Goal: Information Seeking & Learning: Learn about a topic

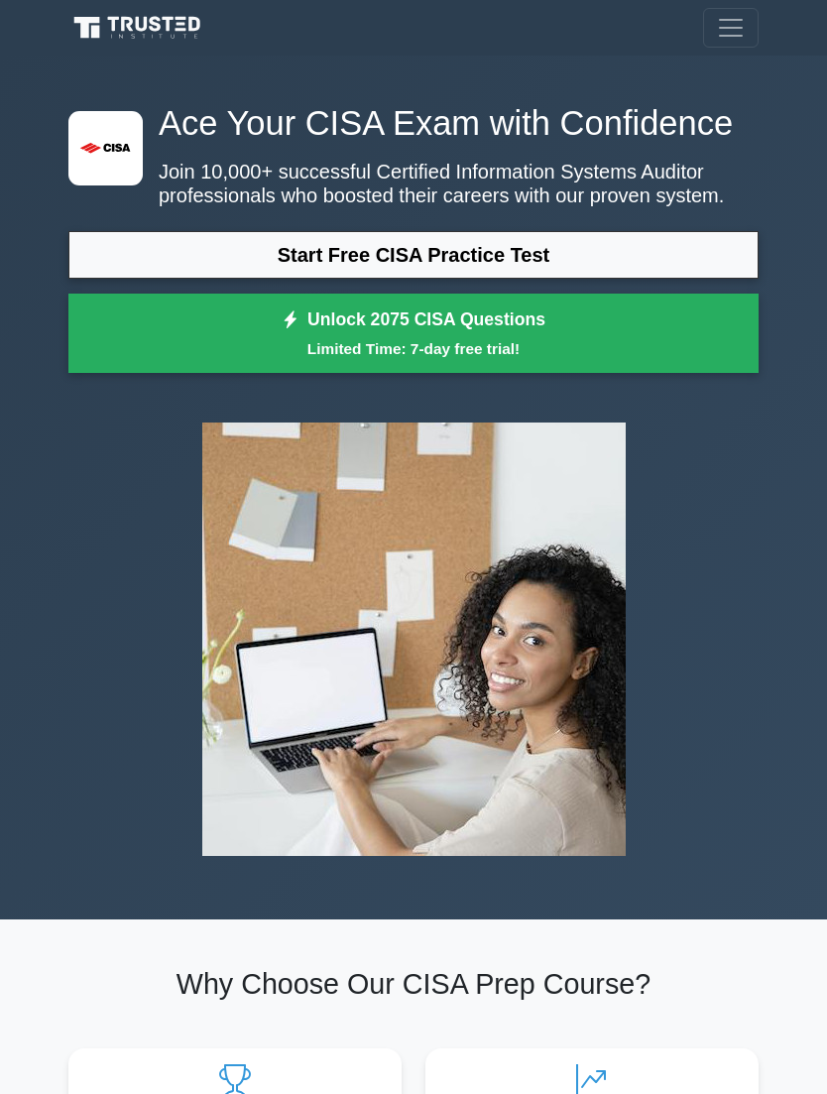
click at [596, 279] on link "Start Free CISA Practice Test" at bounding box center [413, 255] width 690 height 48
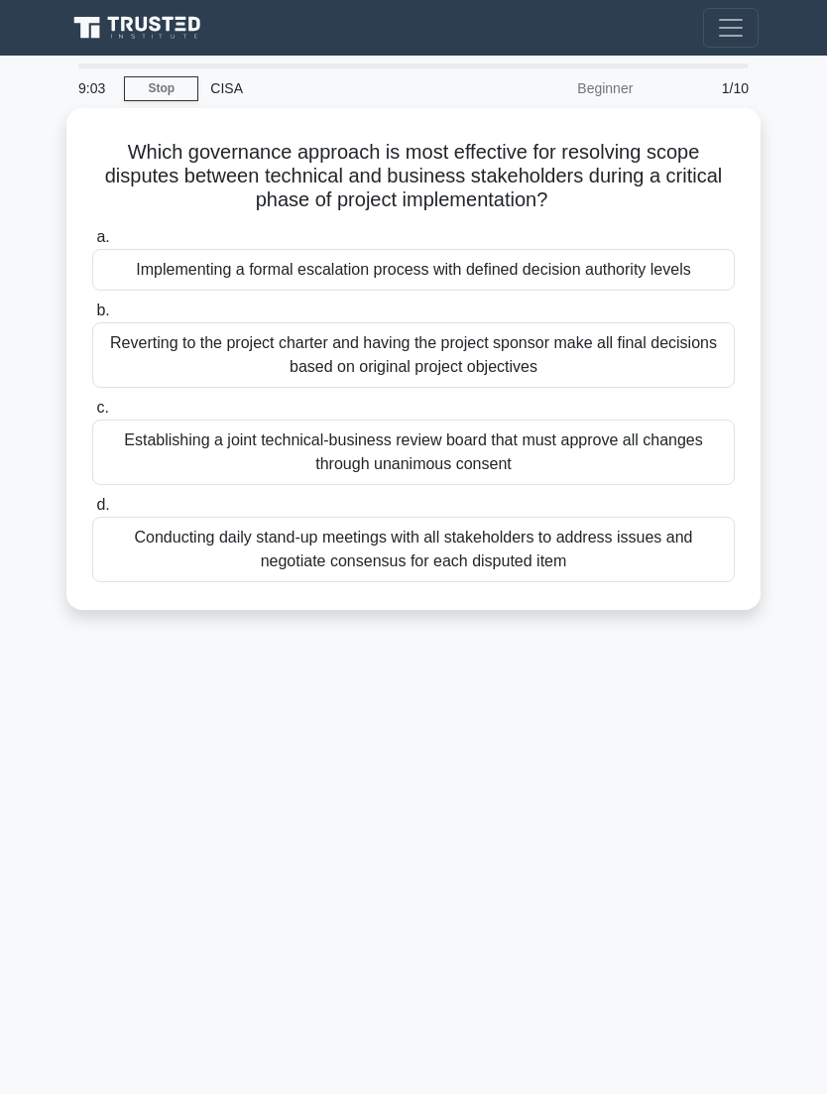
click at [394, 475] on div "Establishing a joint technical-business review board that must approve all chan…" at bounding box center [413, 451] width 642 height 65
click at [92, 414] on input "c. Establishing a joint technical-business review board that must approve all c…" at bounding box center [92, 408] width 0 height 13
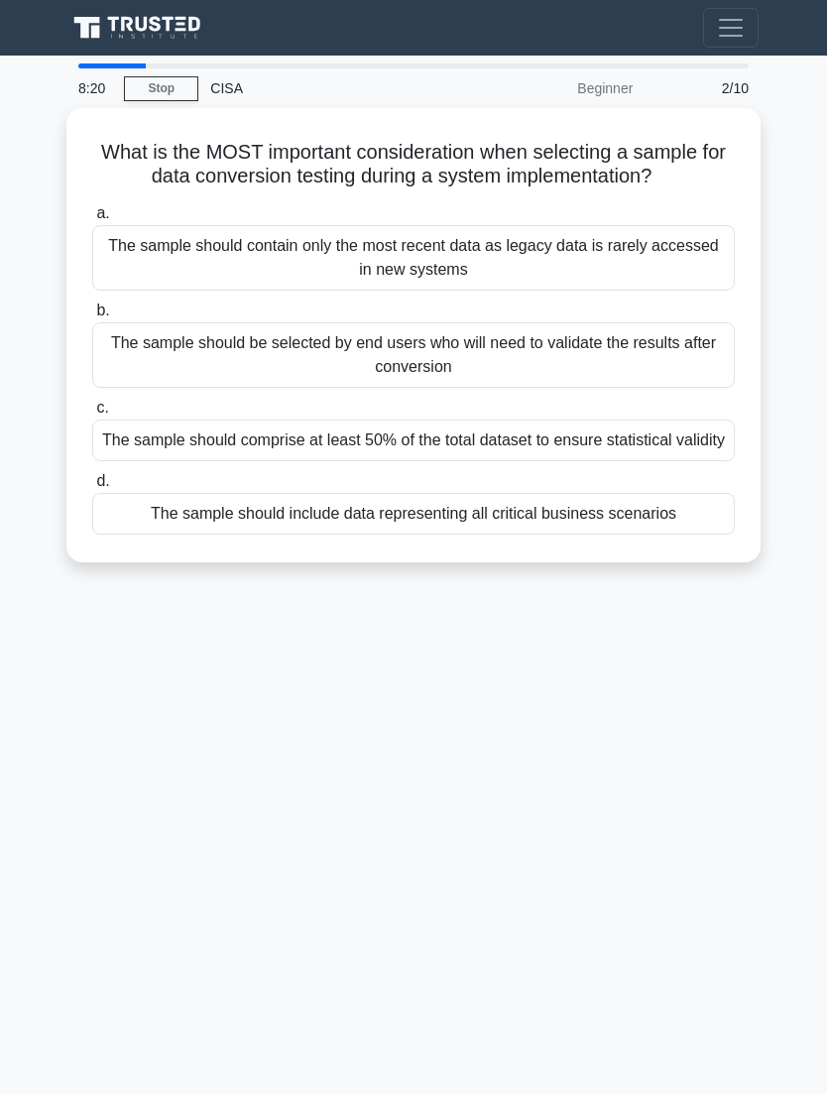
click at [647, 461] on div "The sample should comprise at least 50% of the total dataset to ensure statisti…" at bounding box center [413, 440] width 642 height 42
click at [92, 414] on input "c. The sample should comprise at least 50% of the total dataset to ensure stati…" at bounding box center [92, 408] width 0 height 13
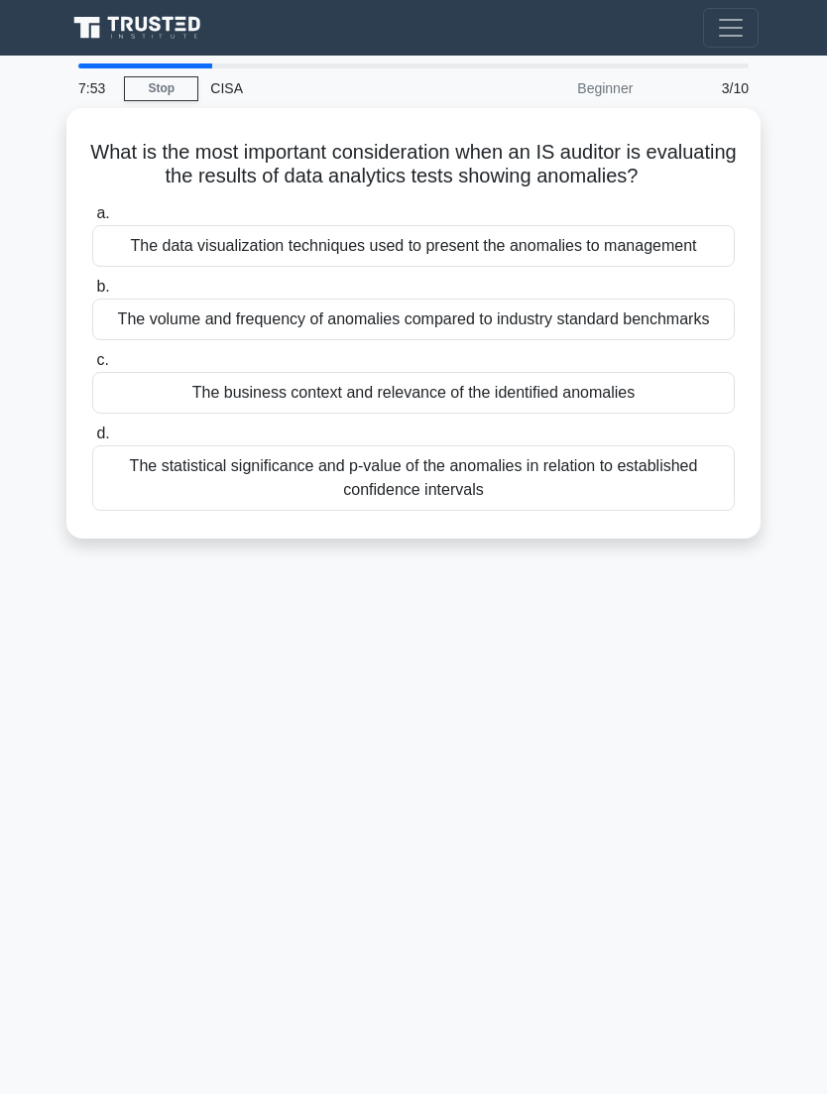
click at [714, 413] on div "The business context and relevance of the identified anomalies" at bounding box center [413, 393] width 642 height 42
click at [92, 367] on input "c. The business context and relevance of the identified anomalies" at bounding box center [92, 360] width 0 height 13
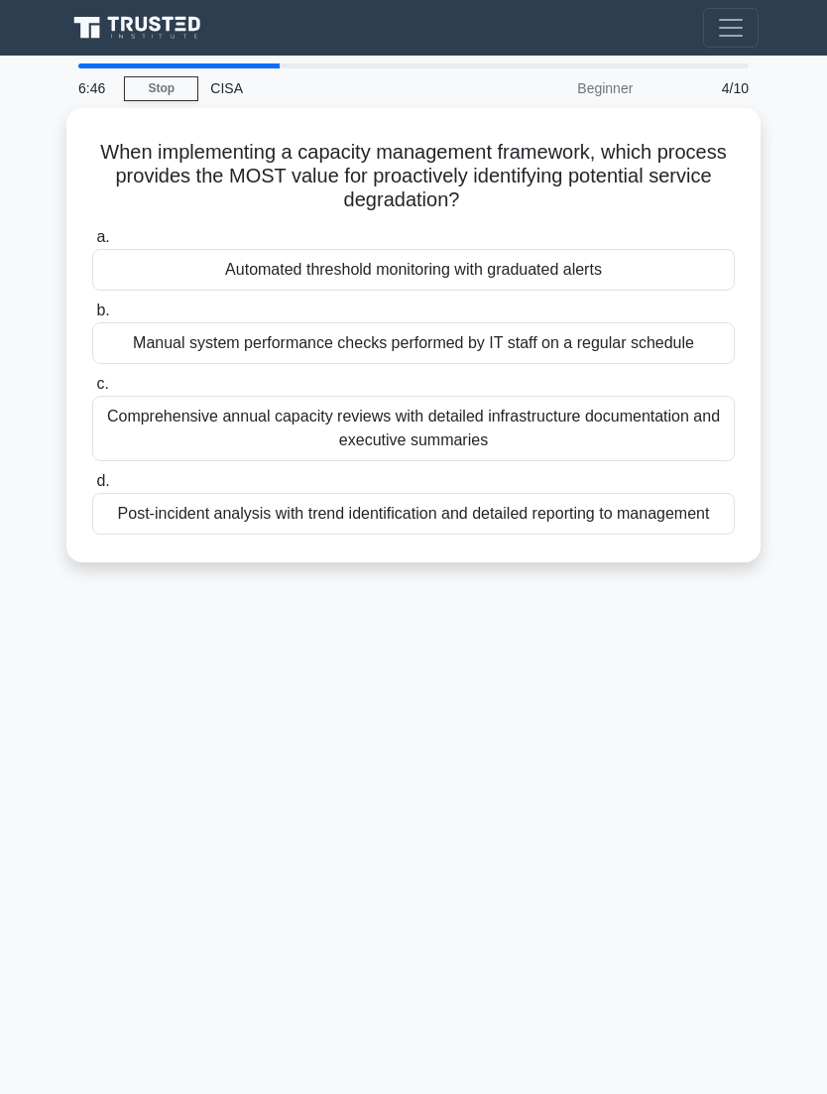
click at [169, 534] on div "Post-incident analysis with trend identification and detailed reporting to mana…" at bounding box center [413, 514] width 642 height 42
click at [92, 488] on input "d. Post-incident analysis with trend identification and detailed reporting to m…" at bounding box center [92, 481] width 0 height 13
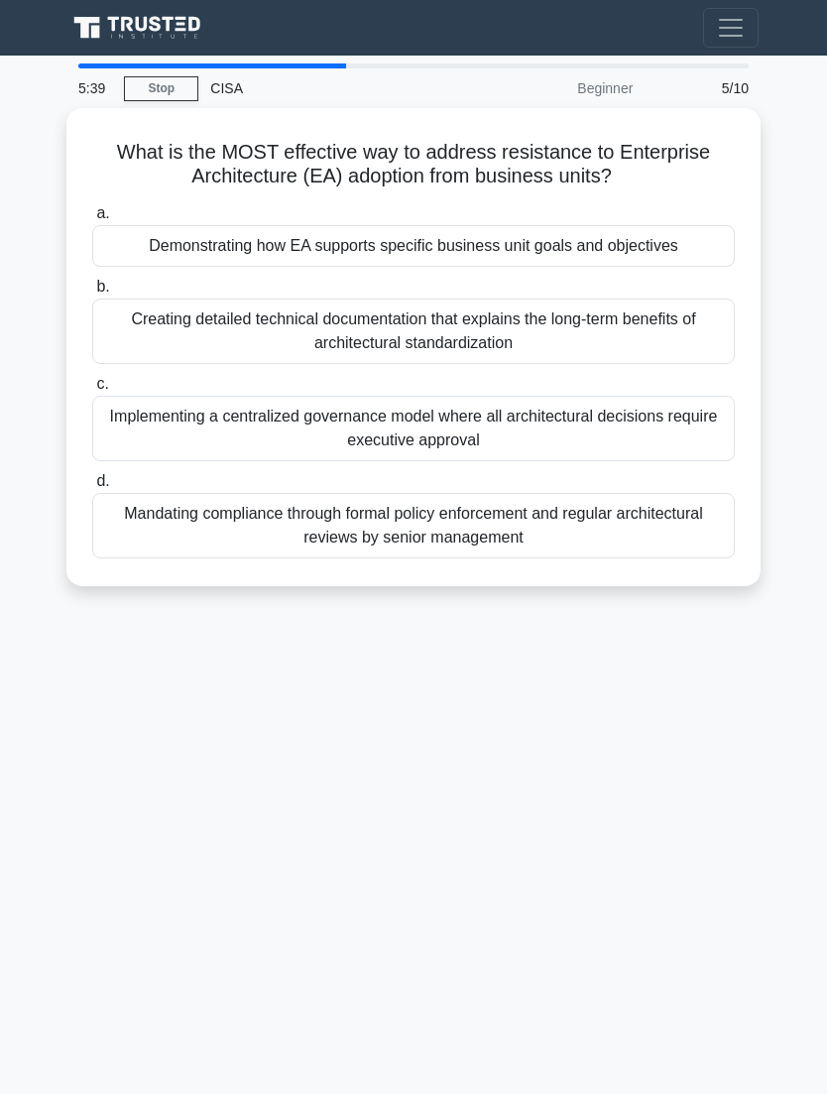
click at [185, 323] on div "Creating detailed technical documentation that explains the long-term benefits …" at bounding box center [413, 330] width 642 height 65
click at [92, 293] on input "b. Creating detailed technical documentation that explains the long-term benefi…" at bounding box center [92, 287] width 0 height 13
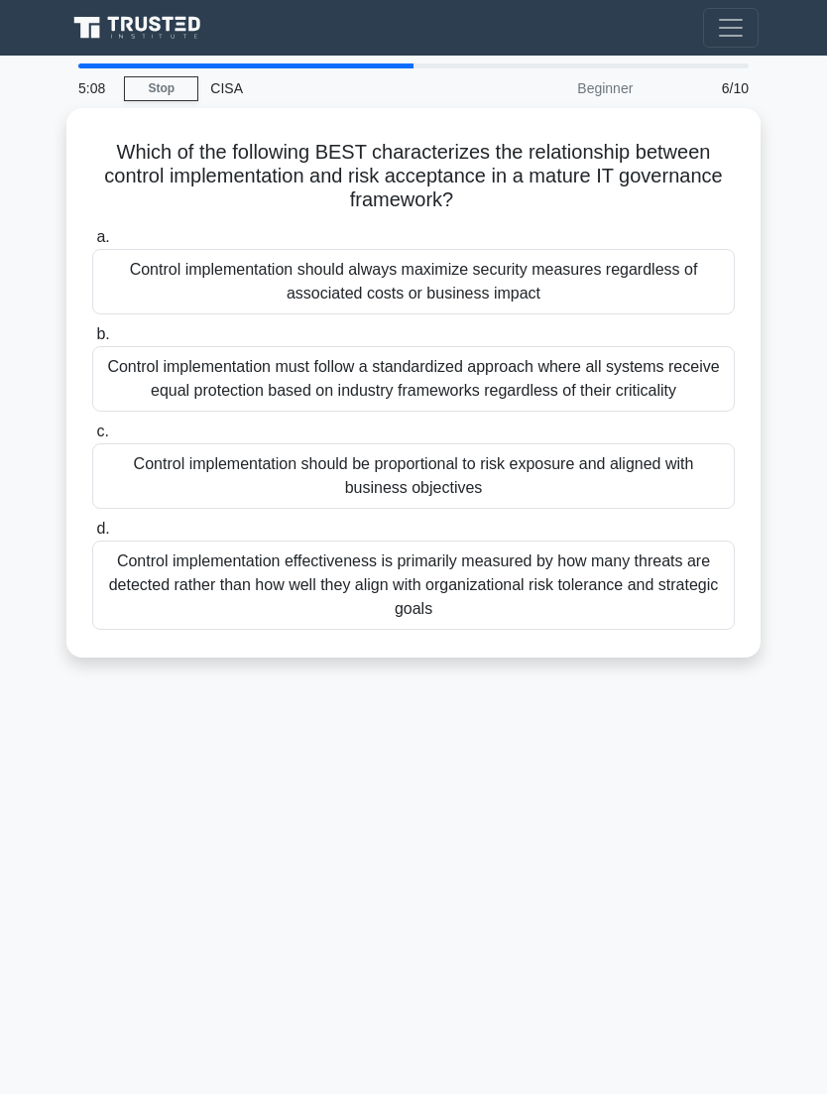
click at [186, 483] on div "Control implementation should be proportional to risk exposure and aligned with…" at bounding box center [413, 475] width 642 height 65
click at [92, 438] on input "c. Control implementation should be proportional to risk exposure and aligned w…" at bounding box center [92, 431] width 0 height 13
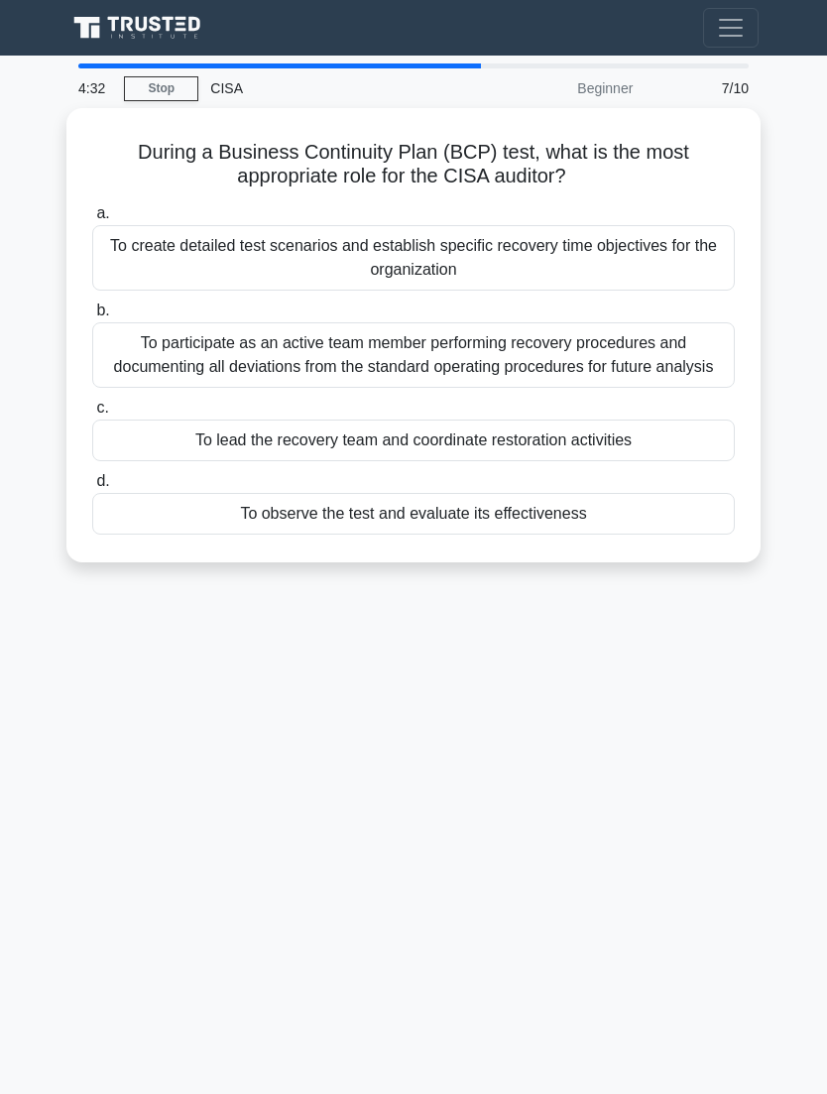
click at [299, 534] on div "To observe the test and evaluate its effectiveness" at bounding box center [413, 514] width 642 height 42
click at [92, 488] on input "d. To observe the test and evaluate its effectiveness" at bounding box center [92, 481] width 0 height 13
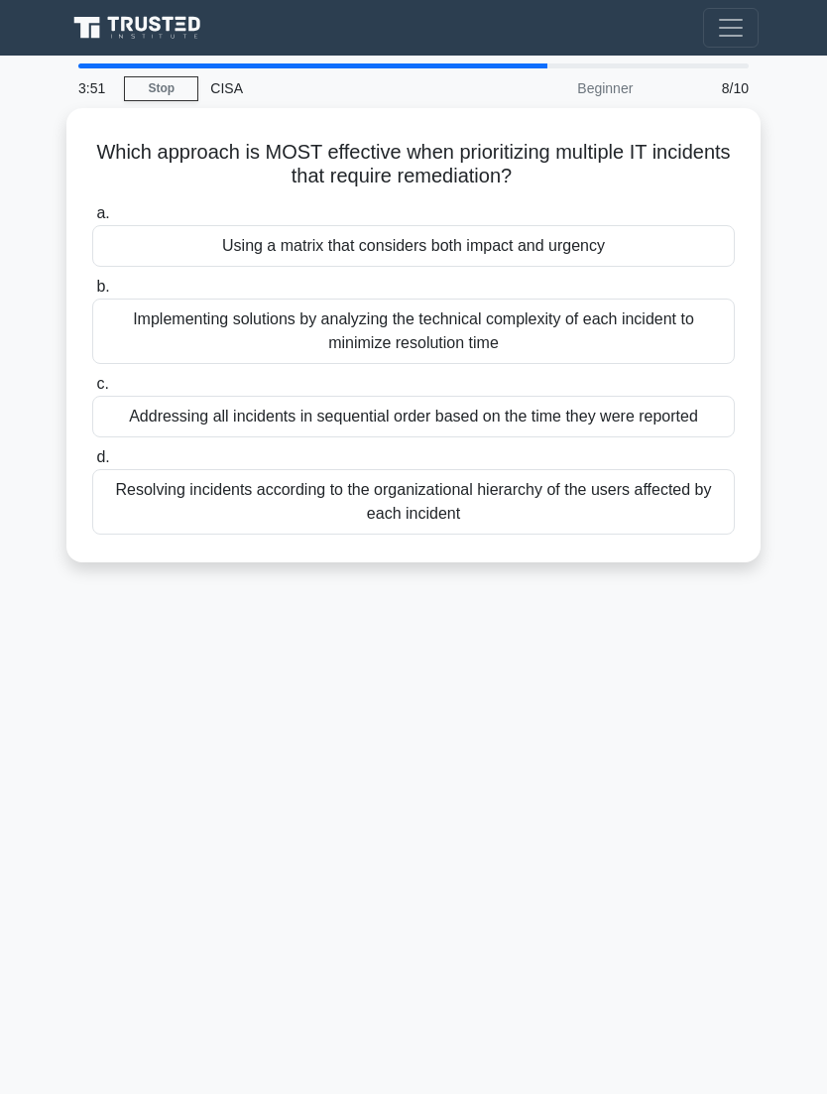
click at [518, 250] on div "Using a matrix that considers both impact and urgency" at bounding box center [413, 246] width 642 height 42
click at [92, 220] on input "a. Using a matrix that considers both impact and urgency" at bounding box center [92, 213] width 0 height 13
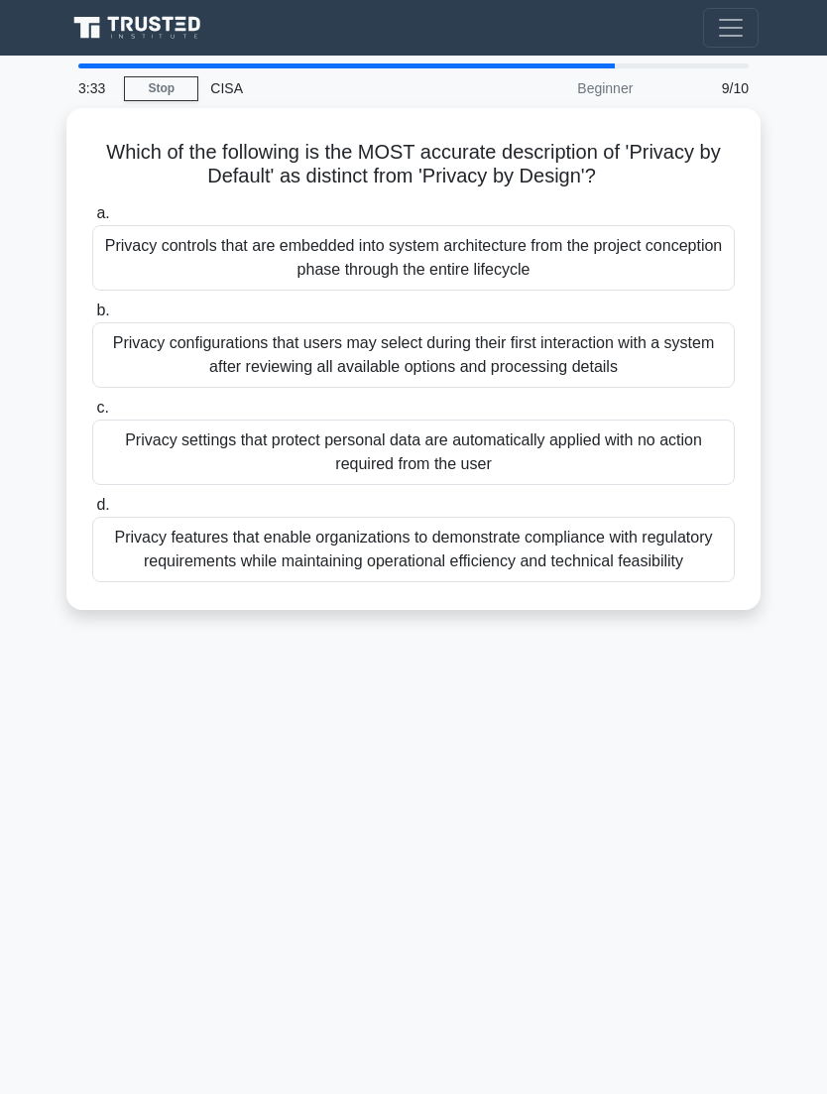
click at [448, 453] on div "Privacy settings that protect personal data are automatically applied with no a…" at bounding box center [413, 451] width 642 height 65
click at [92, 414] on input "c. Privacy settings that protect personal data are automatically applied with n…" at bounding box center [92, 408] width 0 height 13
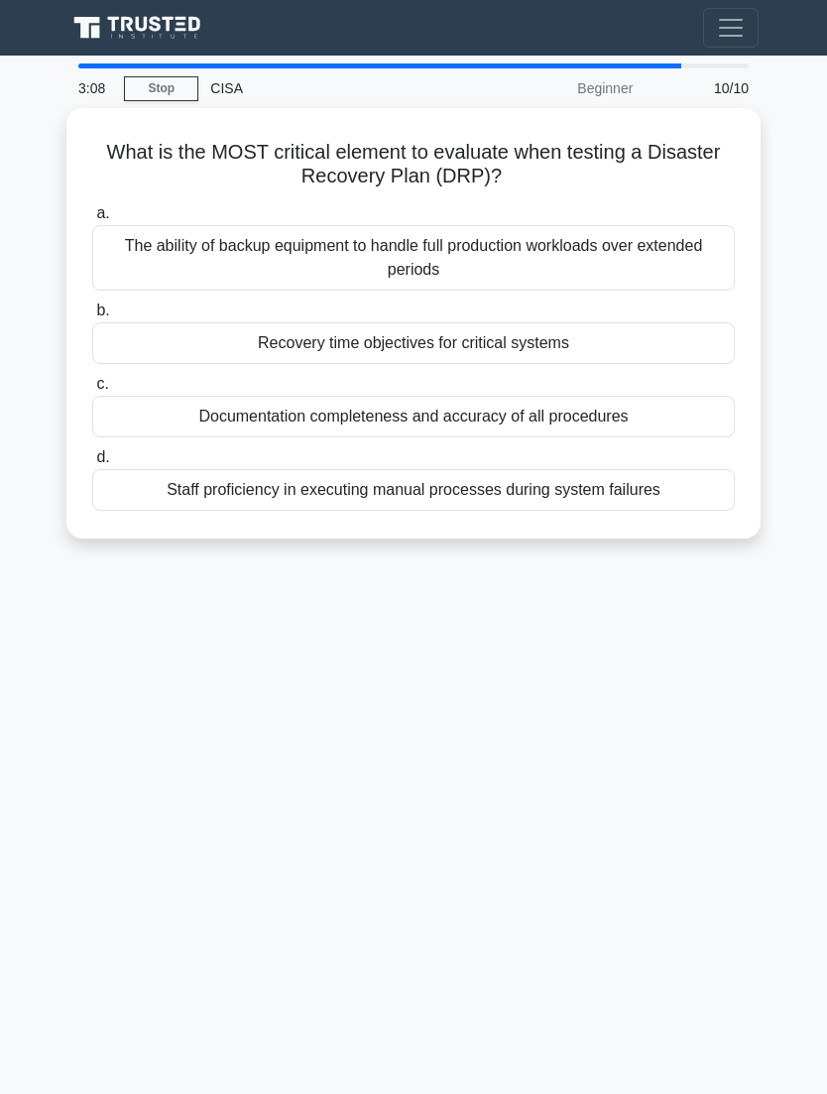
click at [422, 407] on div "Documentation completeness and accuracy of all procedures" at bounding box center [413, 417] width 642 height 42
click at [92, 391] on input "c. Documentation completeness and accuracy of all procedures" at bounding box center [92, 384] width 0 height 13
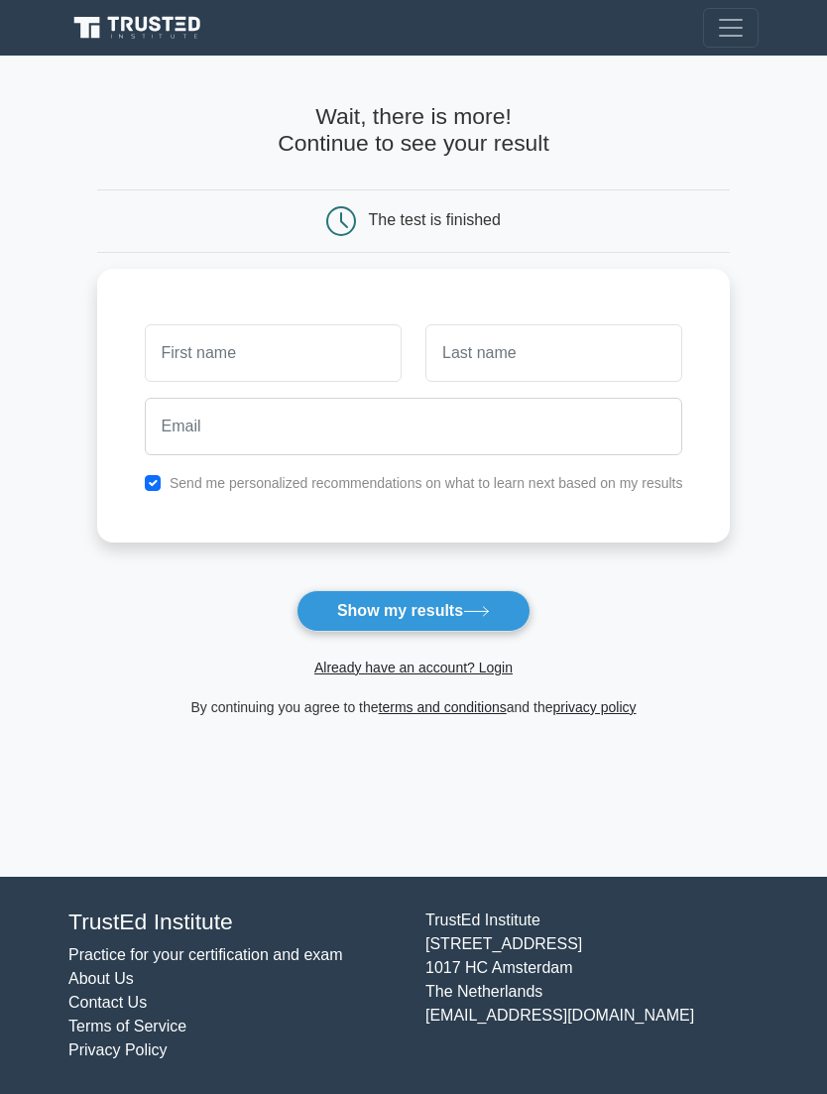
click at [396, 615] on button "Show my results" at bounding box center [413, 611] width 234 height 42
type input "Tessa"
click at [461, 359] on input "text" at bounding box center [553, 353] width 257 height 58
type input "Belsi"
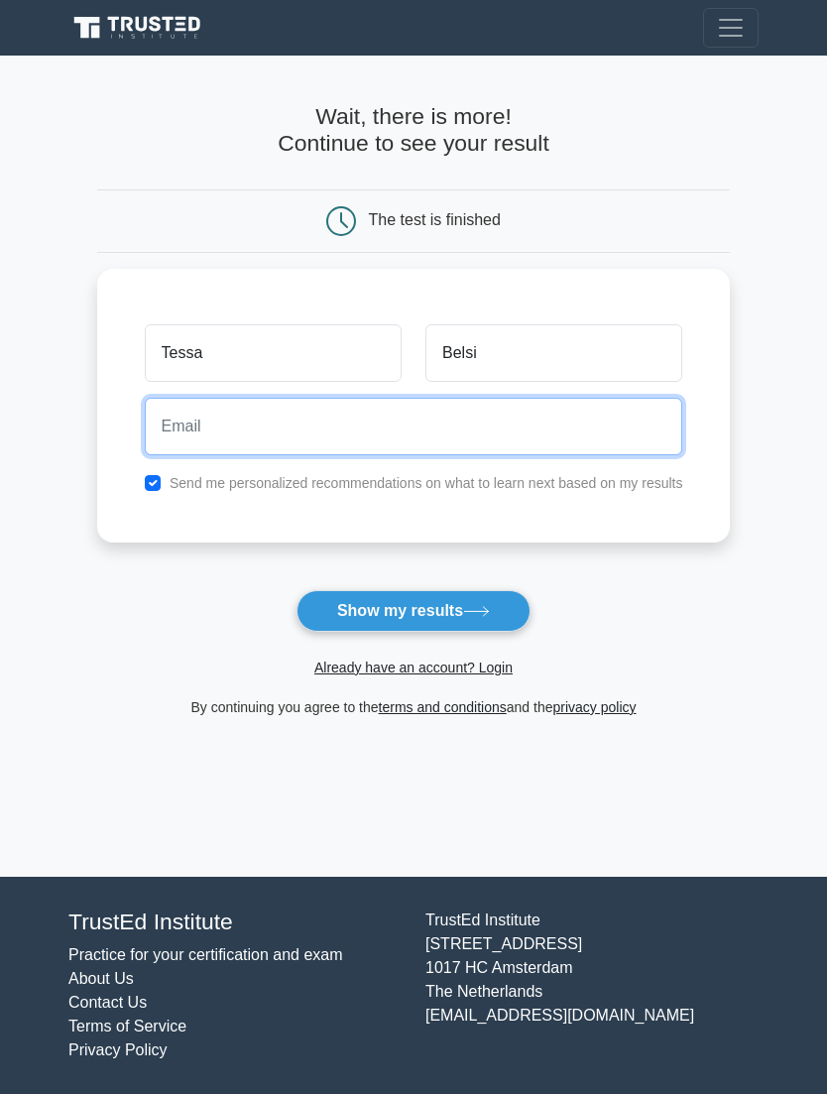
click at [151, 416] on input "email" at bounding box center [414, 427] width 538 height 58
type input "tesabelsi24@gmail.com"
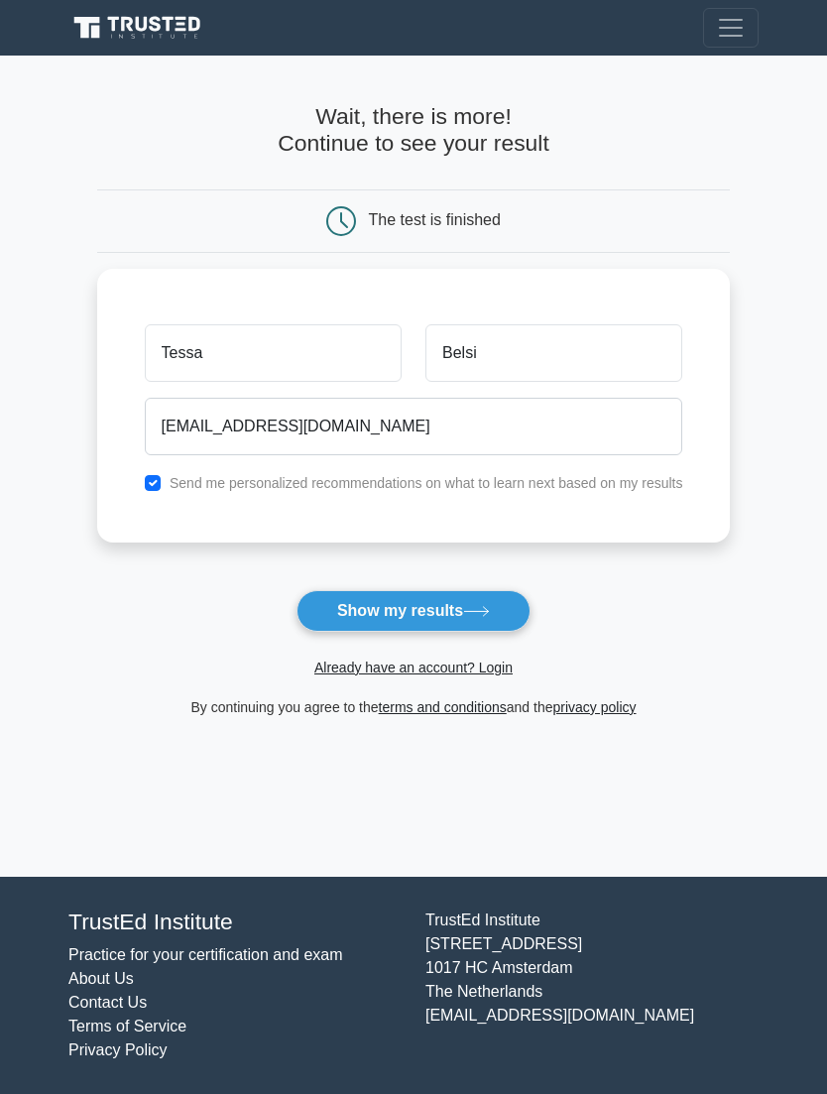
click at [337, 618] on button "Show my results" at bounding box center [413, 611] width 234 height 42
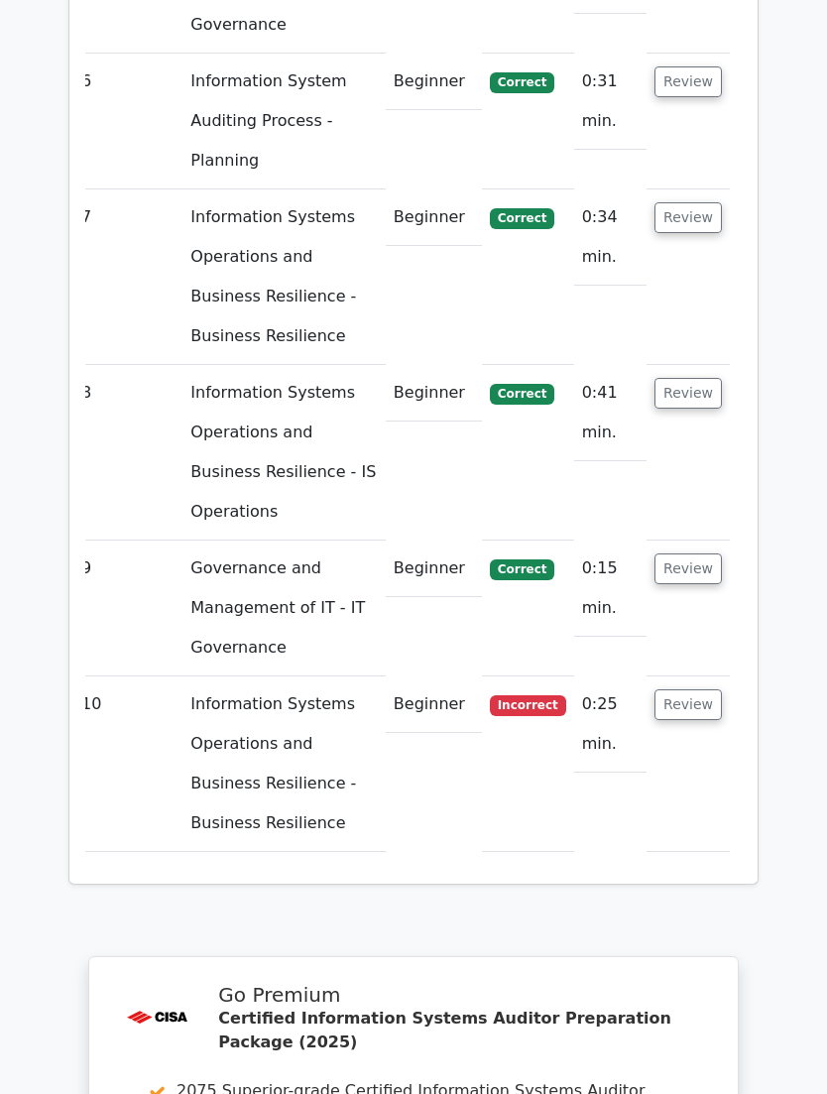
scroll to position [3987, 0]
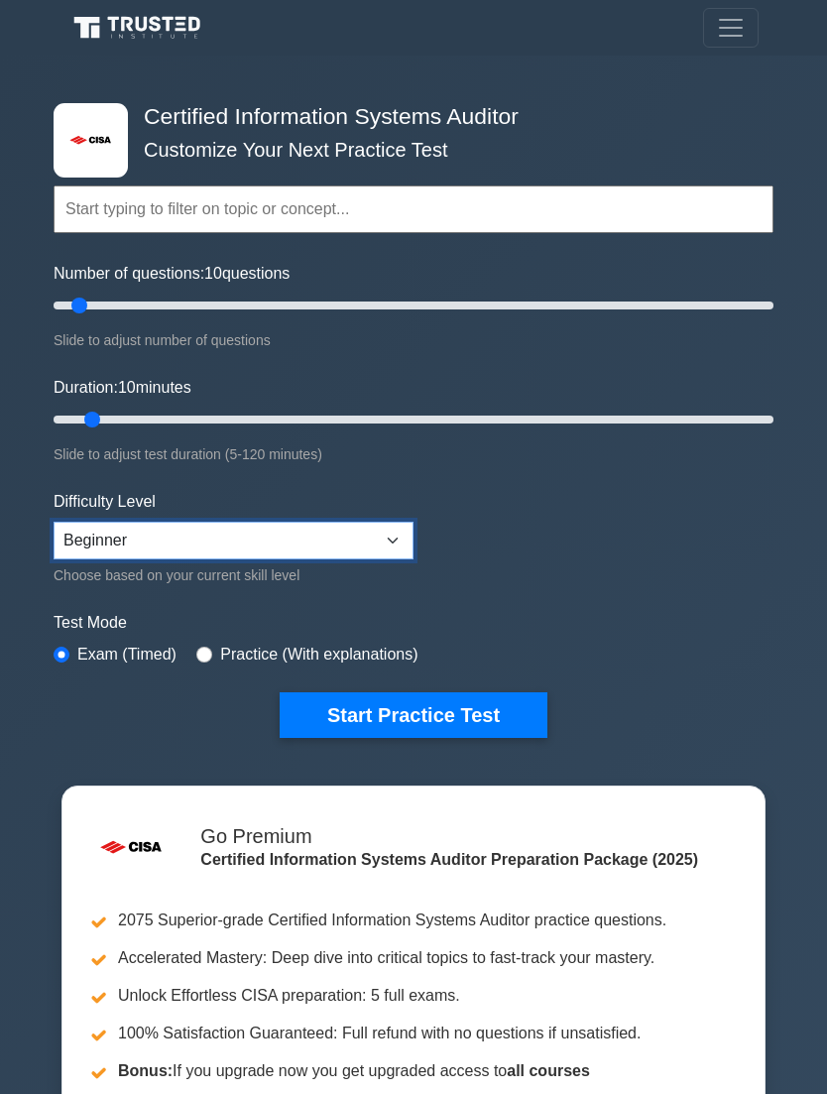
click at [399, 534] on select "Beginner Intermediate Expert" at bounding box center [234, 541] width 360 height 38
click at [473, 723] on button "Start Practice Test" at bounding box center [414, 715] width 268 height 46
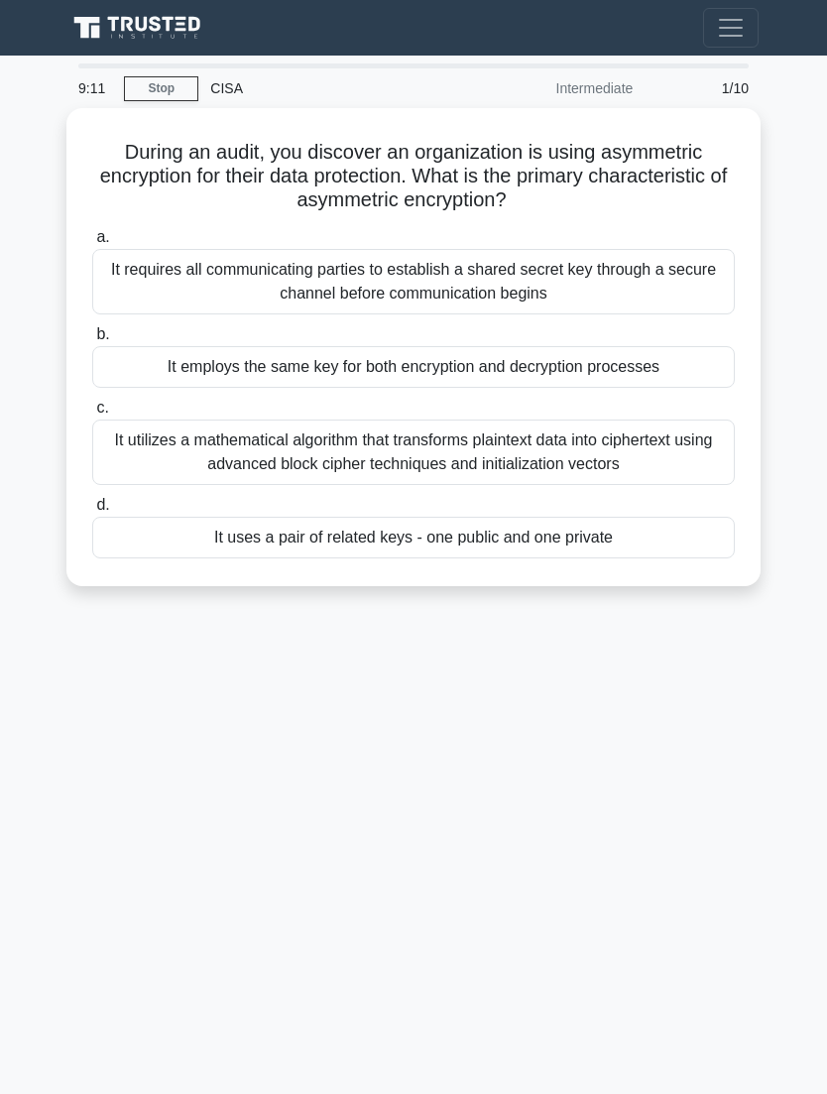
click at [265, 542] on div "It uses a pair of related keys - one public and one private" at bounding box center [413, 538] width 642 height 42
click at [92, 512] on input "d. It uses a pair of related keys - one public and one private" at bounding box center [92, 505] width 0 height 13
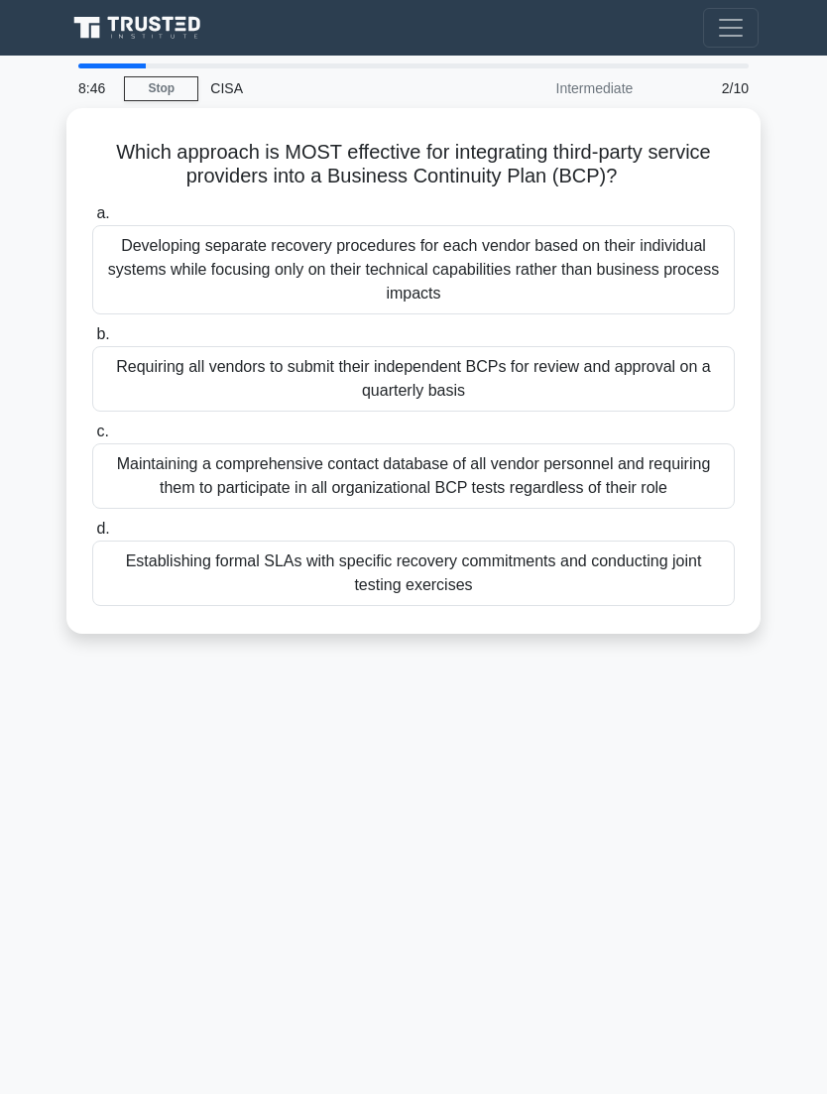
click at [275, 585] on div "Establishing formal SLAs with specific recovery commitments and conducting join…" at bounding box center [413, 572] width 642 height 65
click at [92, 535] on input "d. Establishing formal SLAs with specific recovery commitments and conducting j…" at bounding box center [92, 529] width 0 height 13
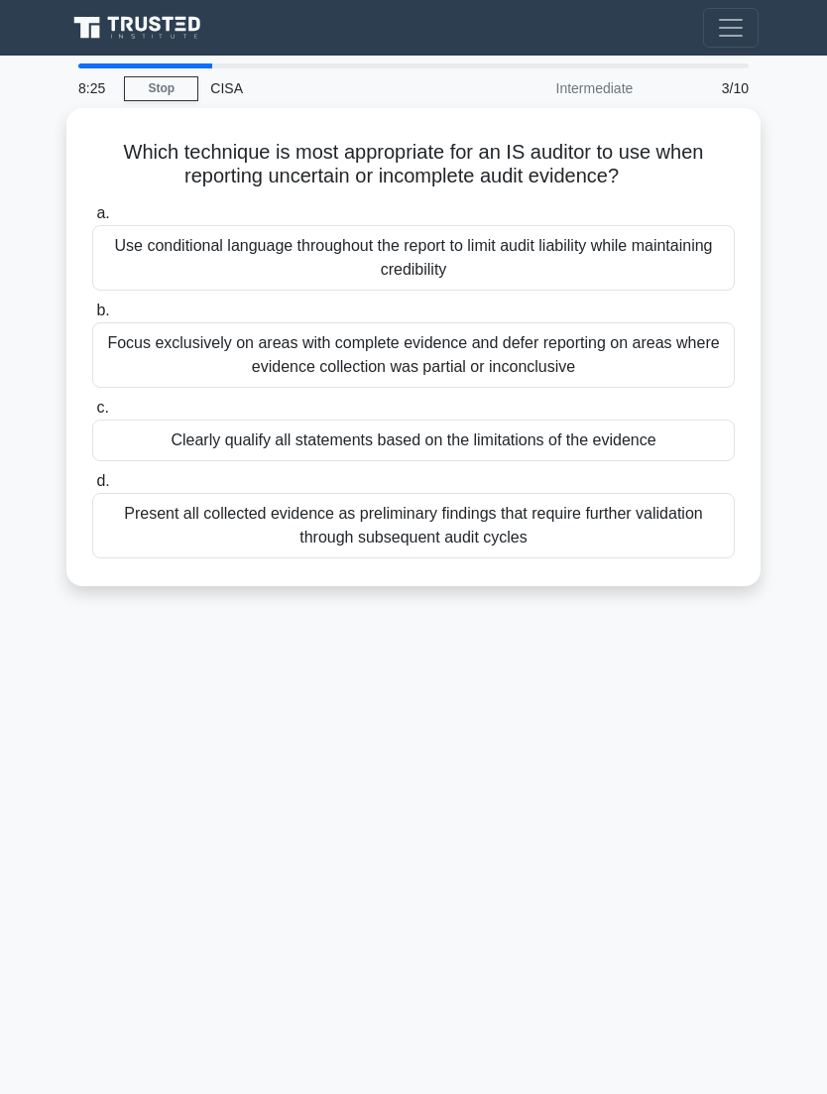
click at [178, 536] on div "Present all collected evidence as preliminary findings that require further val…" at bounding box center [413, 525] width 642 height 65
click at [92, 488] on input "d. Present all collected evidence as preliminary findings that require further …" at bounding box center [92, 481] width 0 height 13
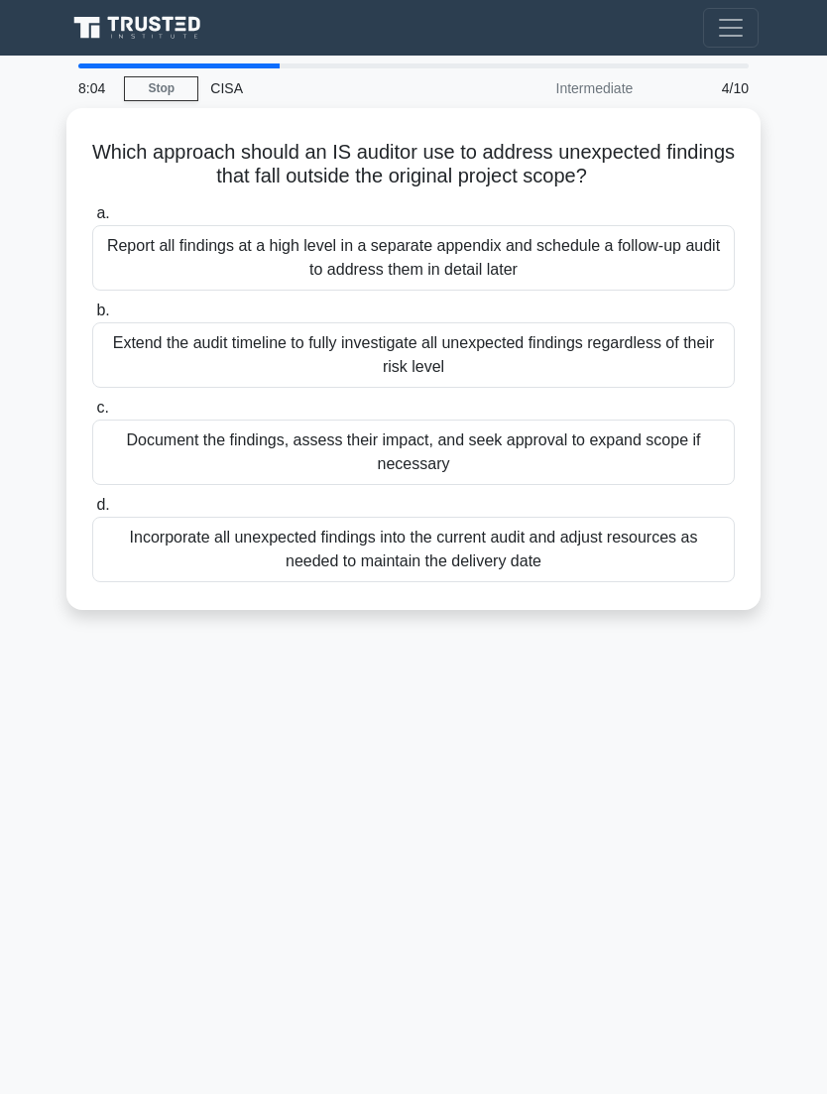
click at [211, 463] on div "Document the findings, assess their impact, and seek approval to expand scope i…" at bounding box center [413, 451] width 642 height 65
click at [92, 414] on input "c. Document the findings, assess their impact, and seek approval to expand scop…" at bounding box center [92, 408] width 0 height 13
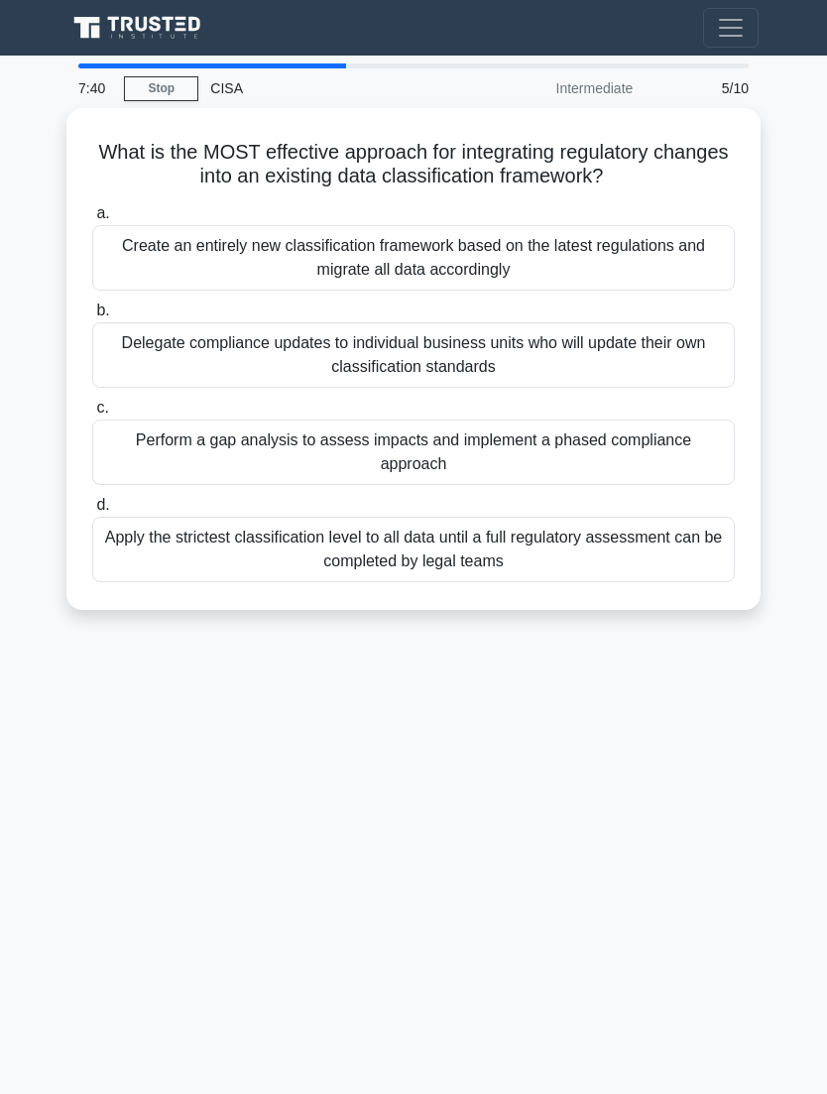
click at [244, 458] on div "Perform a gap analysis to assess impacts and implement a phased compliance appr…" at bounding box center [413, 451] width 642 height 65
click at [92, 414] on input "c. Perform a gap analysis to assess impacts and implement a phased compliance a…" at bounding box center [92, 408] width 0 height 13
